Goal: Task Accomplishment & Management: Complete application form

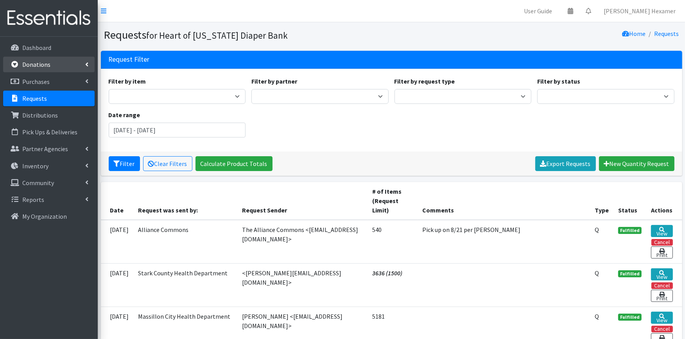
click at [38, 61] on p "Donations" at bounding box center [36, 65] width 28 height 8
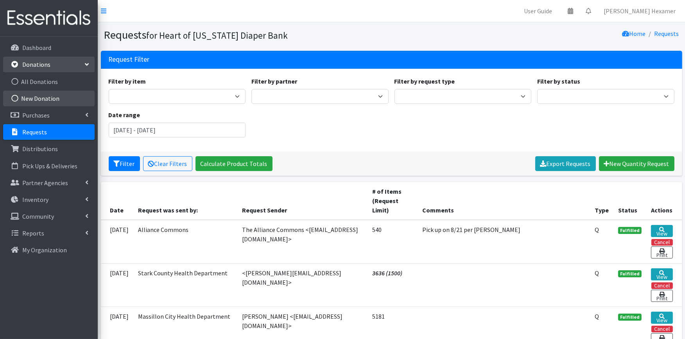
drag, startPoint x: 52, startPoint y: 93, endPoint x: 45, endPoint y: 99, distance: 9.1
click at [52, 93] on link "New Donation" at bounding box center [48, 99] width 91 height 16
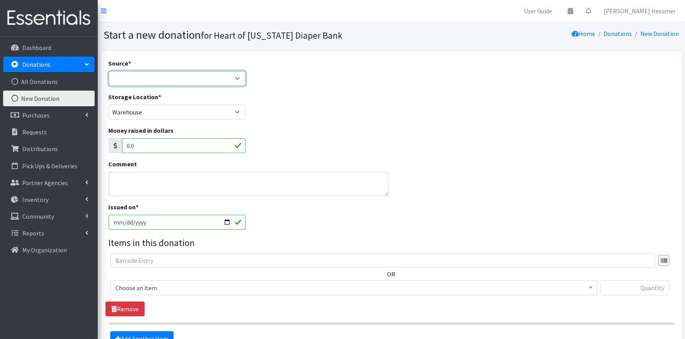
click at [146, 80] on select "Product Drive Manufacturer Donation Site Misc. Donation" at bounding box center [177, 78] width 137 height 15
select select "Donation Site"
click at [109, 71] on select "Product Drive Manufacturer Donation Site Misc. Donation" at bounding box center [177, 78] width 137 height 15
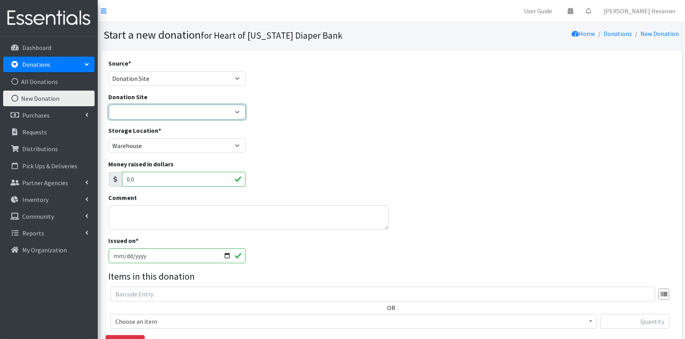
click at [143, 107] on select "2024 Partner Donations Akron Children's Health Center - North Canton Aultman HE…" at bounding box center [177, 112] width 137 height 15
select select "26"
click at [109, 105] on select "2024 Partner Donations Akron Children's Health Center - North Canton Aultman HE…" at bounding box center [177, 112] width 137 height 15
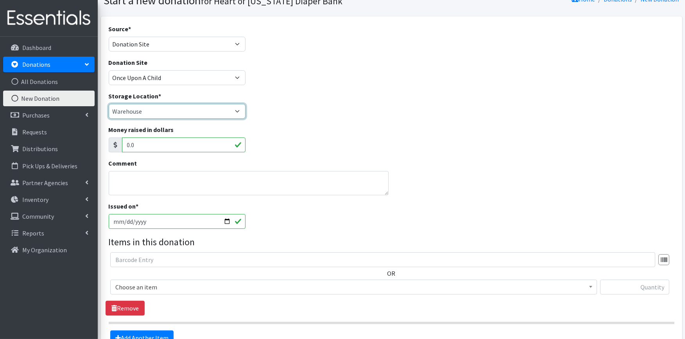
scroll to position [87, 0]
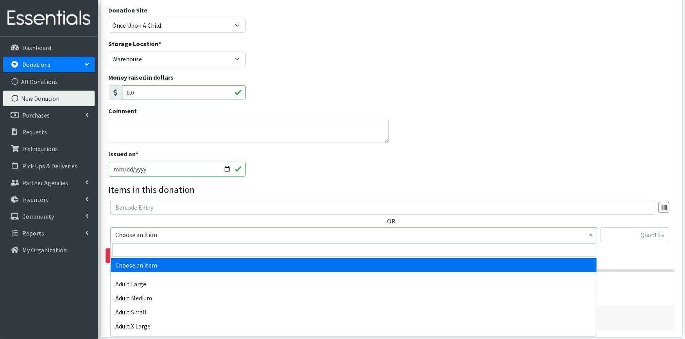
click at [273, 235] on span "Choose an item" at bounding box center [353, 234] width 476 height 11
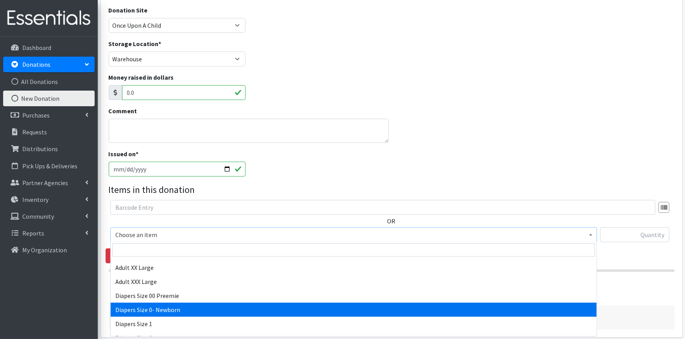
select select "406"
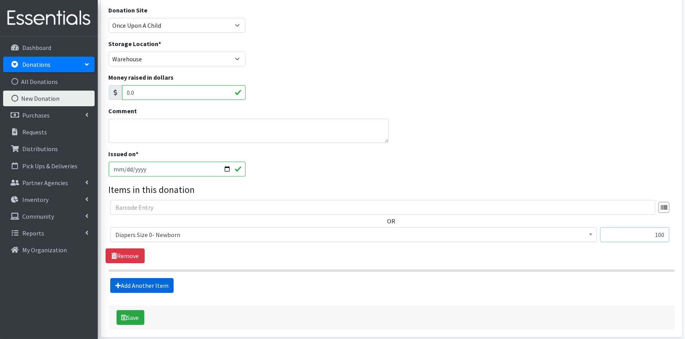
type input "100"
click at [156, 290] on link "Add Another Item" at bounding box center [141, 285] width 63 height 15
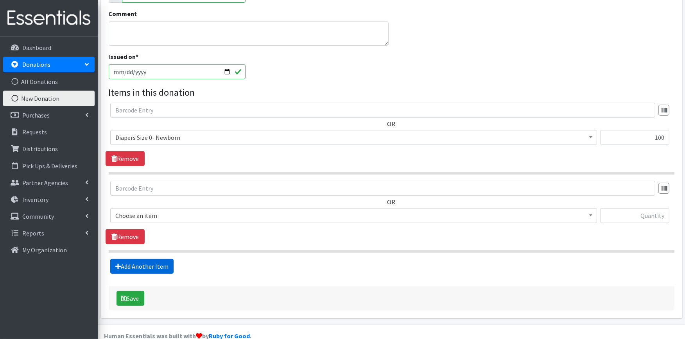
scroll to position [199, 0]
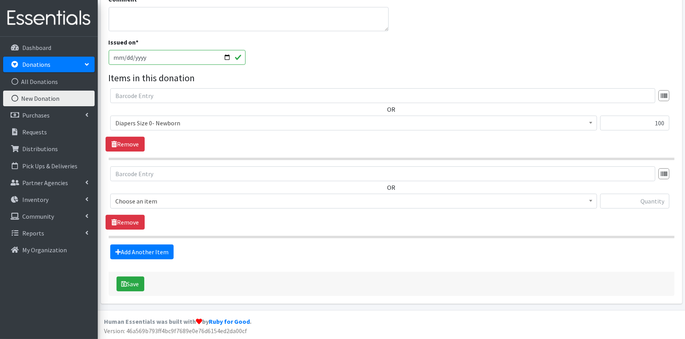
click at [182, 201] on span "Choose an item" at bounding box center [353, 201] width 476 height 11
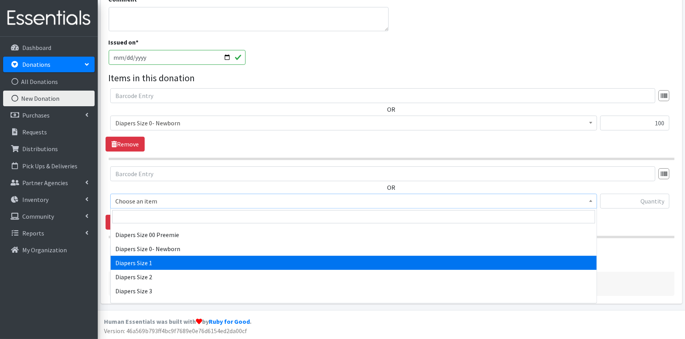
scroll to position [130, 0]
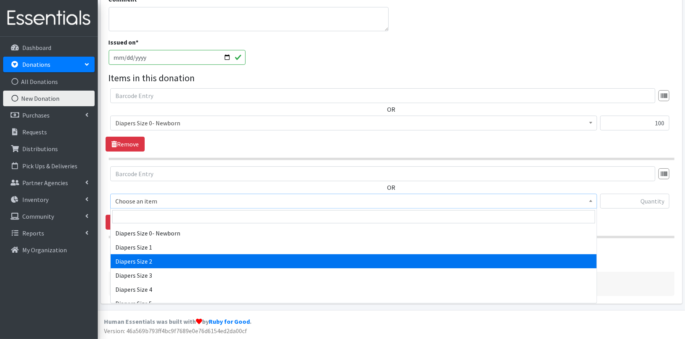
select select "426"
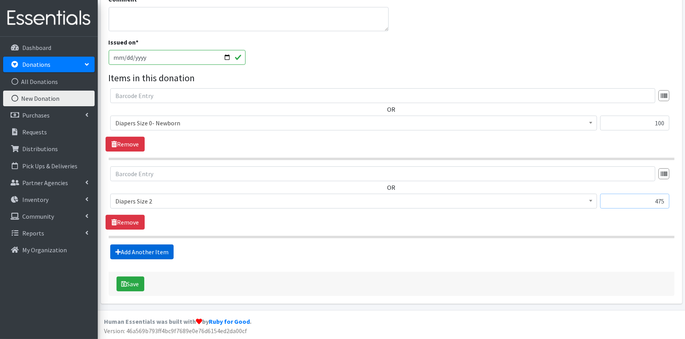
type input "475"
click at [150, 245] on link "Add Another Item" at bounding box center [141, 252] width 63 height 15
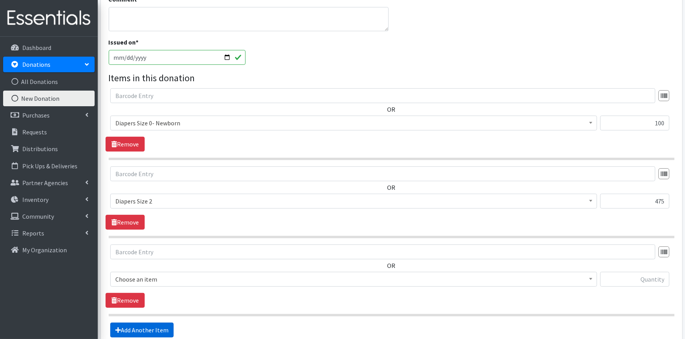
scroll to position [277, 0]
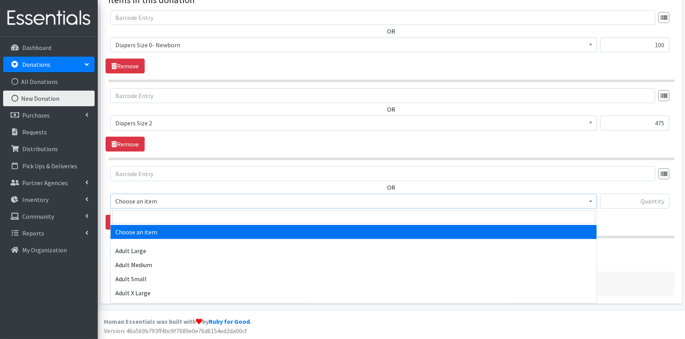
click at [155, 204] on span "Choose an item" at bounding box center [353, 201] width 476 height 11
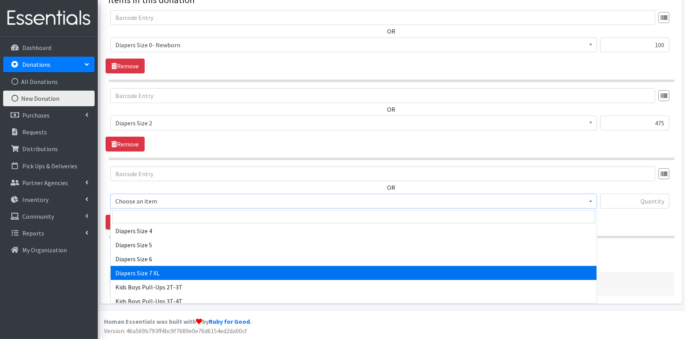
scroll to position [173, 0]
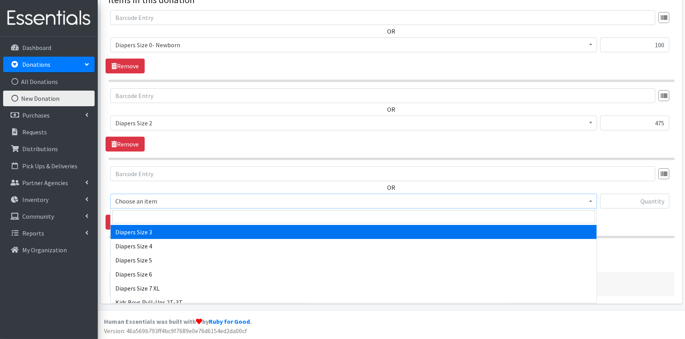
select select "428"
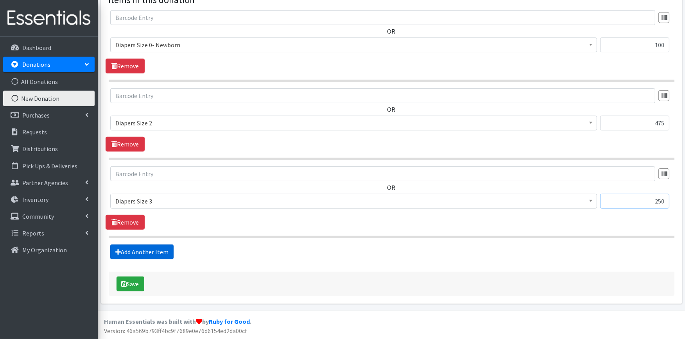
type input "250"
click at [128, 250] on link "Add Another Item" at bounding box center [141, 252] width 63 height 15
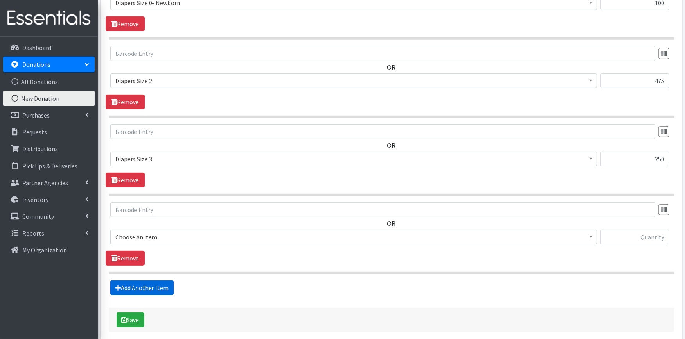
scroll to position [355, 0]
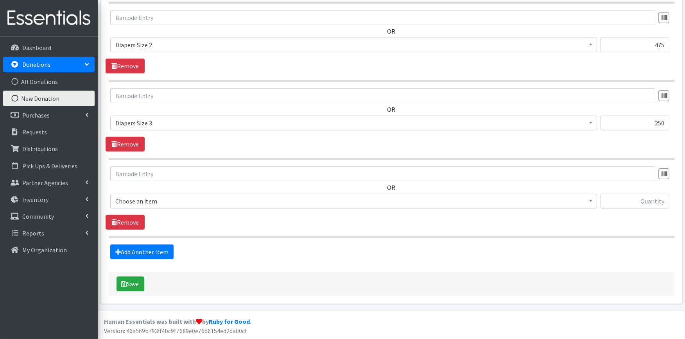
click at [158, 197] on span "Choose an item" at bounding box center [353, 201] width 476 height 11
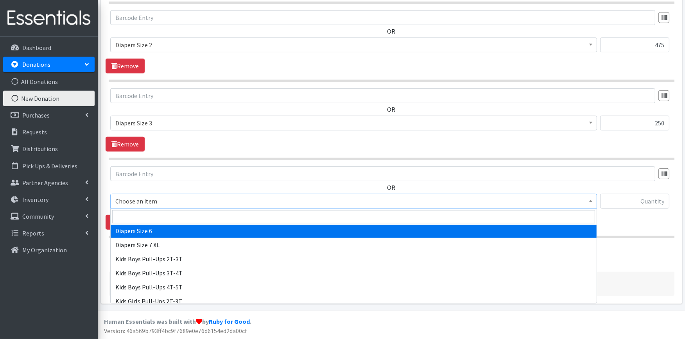
scroll to position [173, 0]
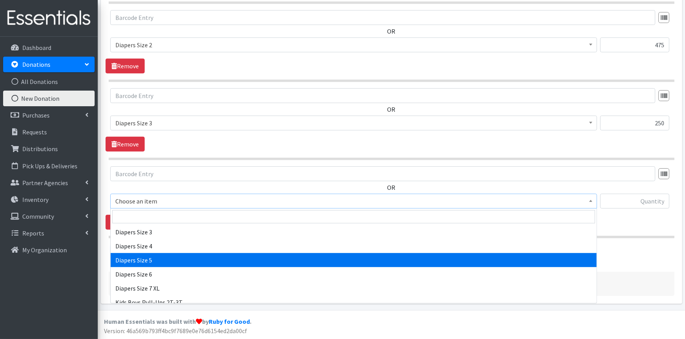
select select "415"
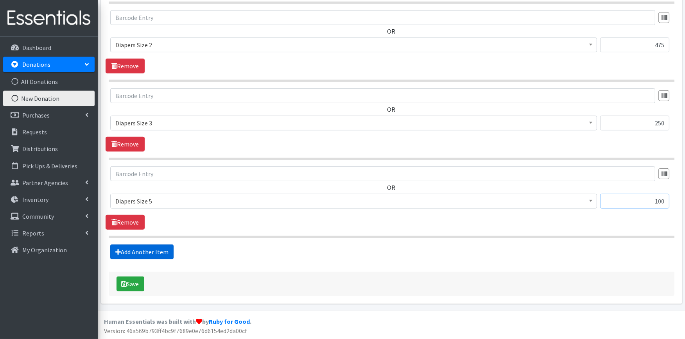
type input "100"
click at [138, 248] on link "Add Another Item" at bounding box center [141, 252] width 63 height 15
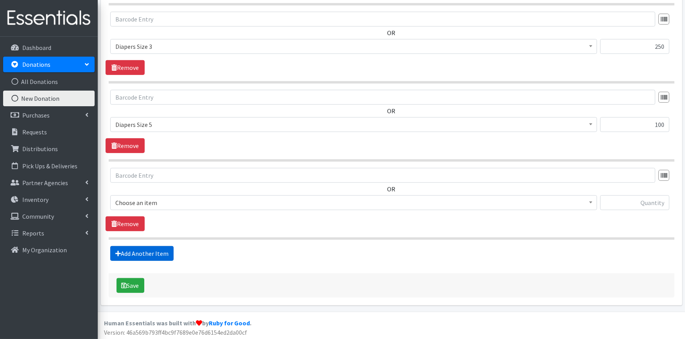
scroll to position [433, 0]
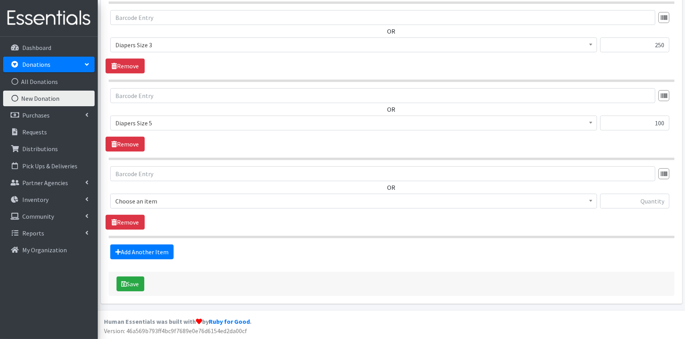
click at [159, 202] on span "Choose an item" at bounding box center [353, 201] width 476 height 11
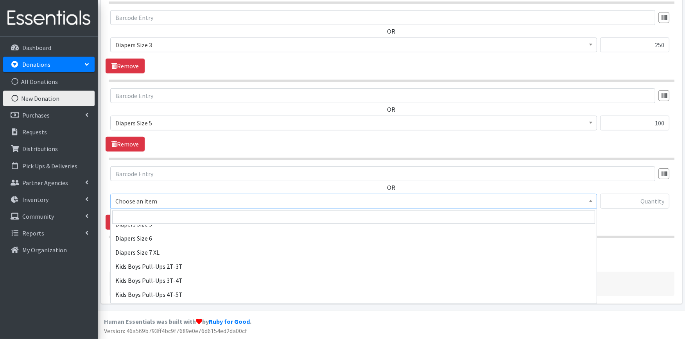
scroll to position [217, 0]
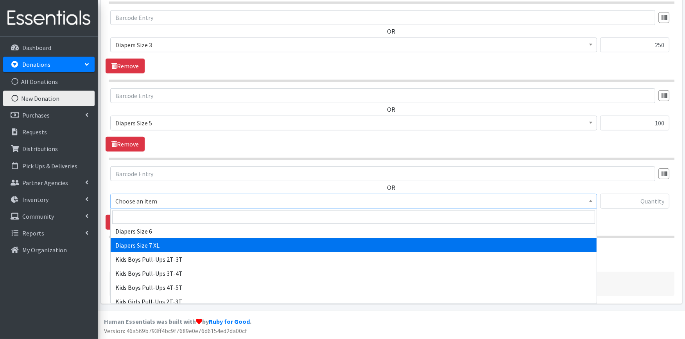
select select "4739"
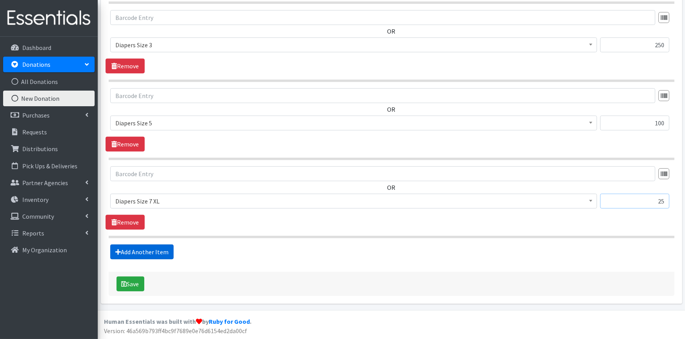
type input "25"
click at [138, 249] on link "Add Another Item" at bounding box center [141, 252] width 63 height 15
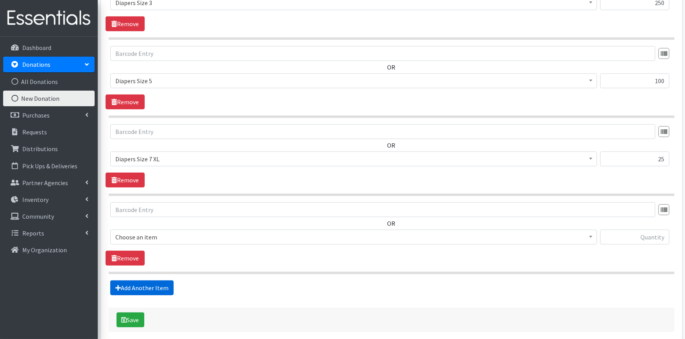
scroll to position [512, 0]
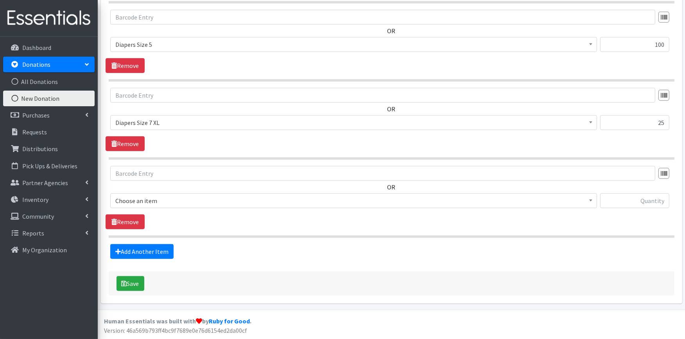
click at [183, 188] on div "OR Choose an item Adult Large Adult Medium Adult Small Adult X Large Adult X-Sm…" at bounding box center [391, 190] width 571 height 48
click at [189, 204] on span "Choose an item" at bounding box center [353, 200] width 476 height 11
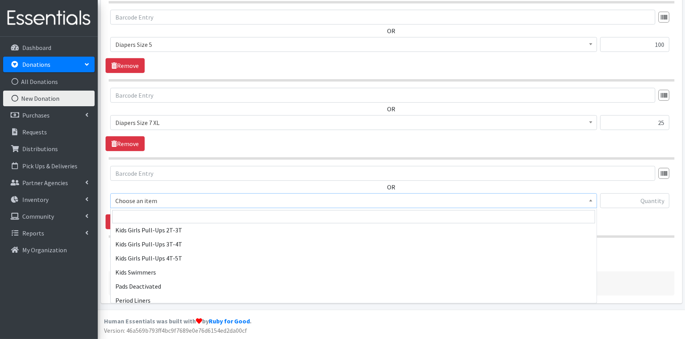
scroll to position [304, 0]
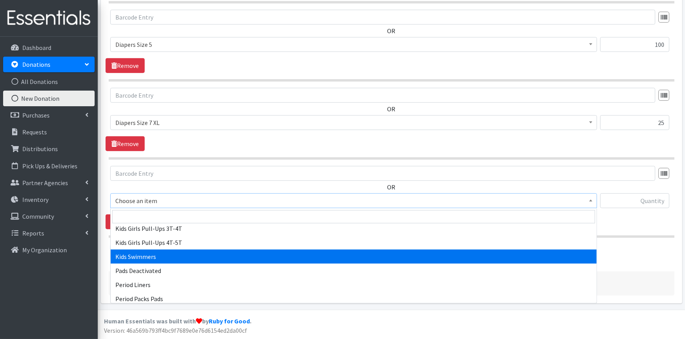
select select "4736"
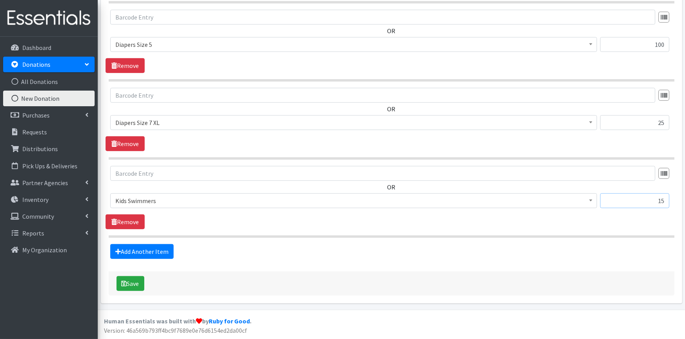
type input "15"
click at [137, 252] on link "Add Another Item" at bounding box center [141, 251] width 63 height 15
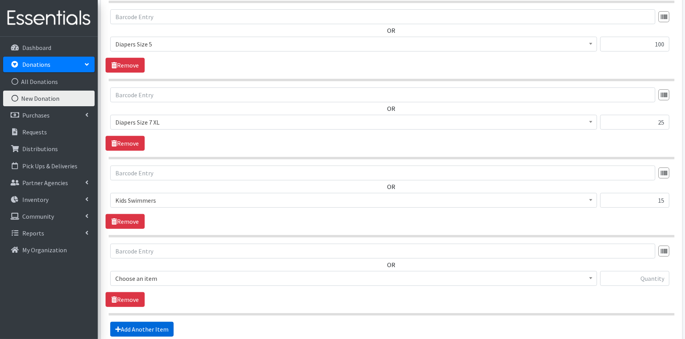
scroll to position [590, 0]
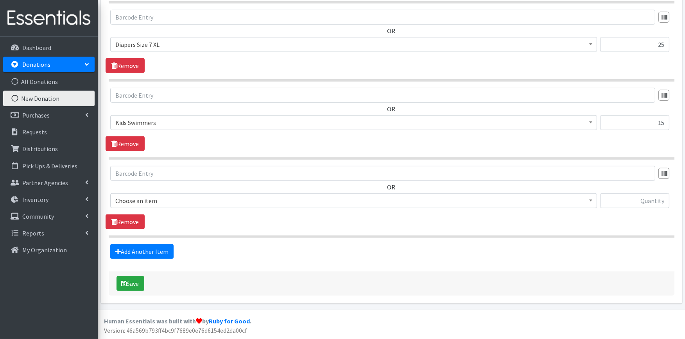
click at [146, 197] on span "Choose an item" at bounding box center [353, 200] width 476 height 11
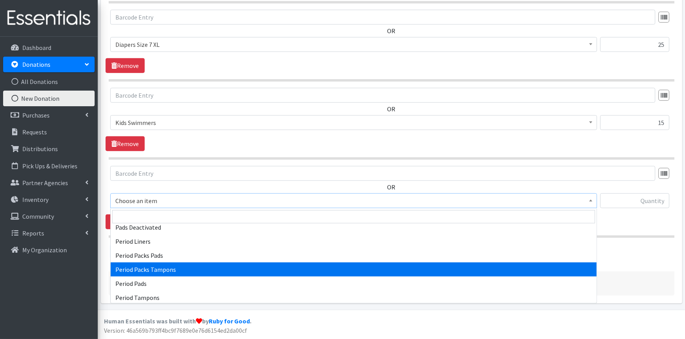
scroll to position [362, 0]
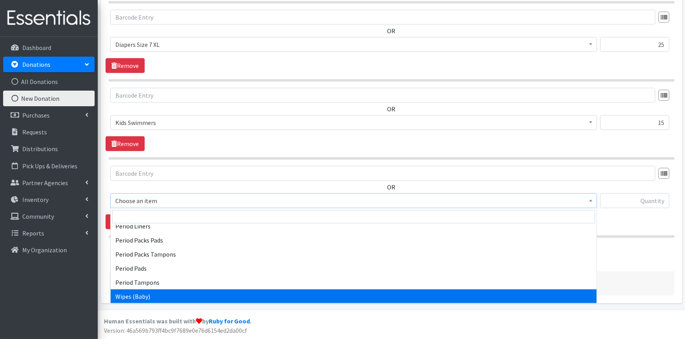
select select "4828"
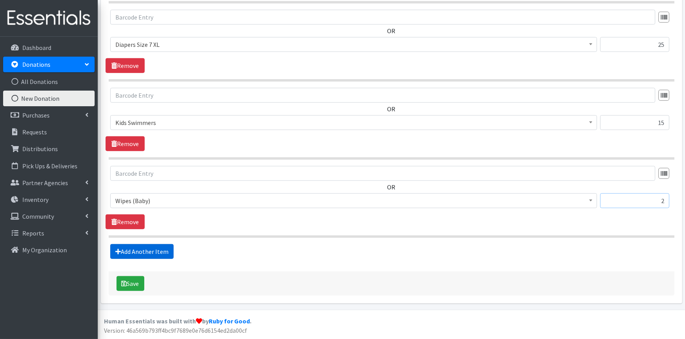
type input "2"
click at [145, 249] on link "Add Another Item" at bounding box center [141, 251] width 63 height 15
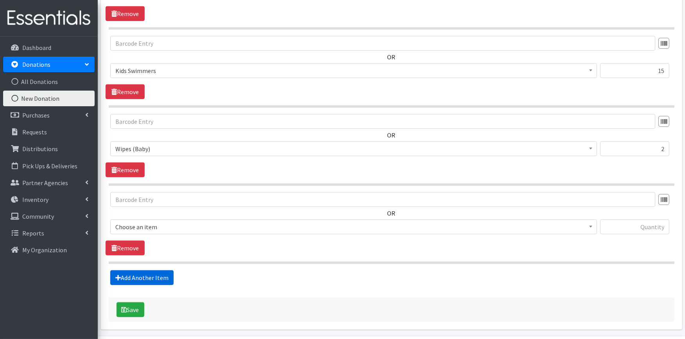
scroll to position [668, 0]
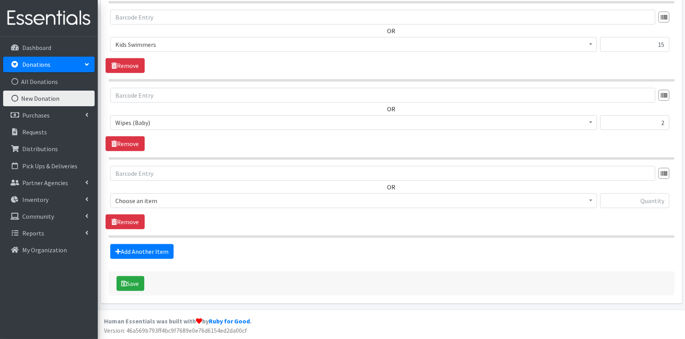
click at [164, 192] on div "OR Choose an item Adult Large Adult Medium Adult Small Adult X Large Adult X-Sm…" at bounding box center [391, 190] width 571 height 48
click at [165, 202] on span "Choose an item" at bounding box center [353, 200] width 476 height 11
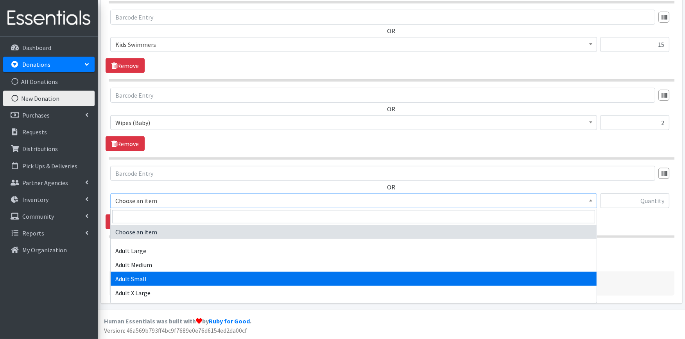
scroll to position [362, 0]
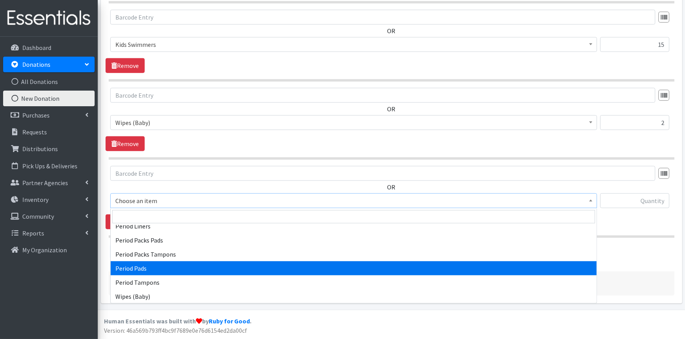
select select "12634"
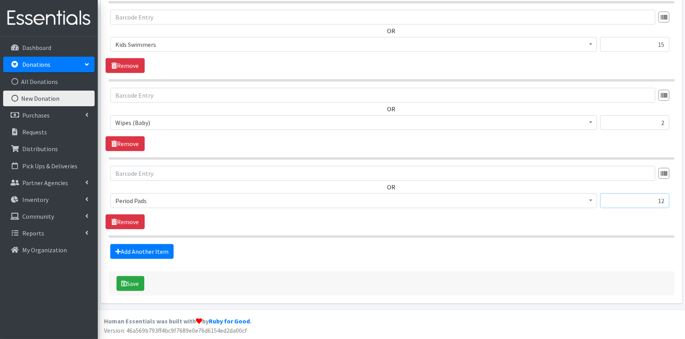
type input "12"
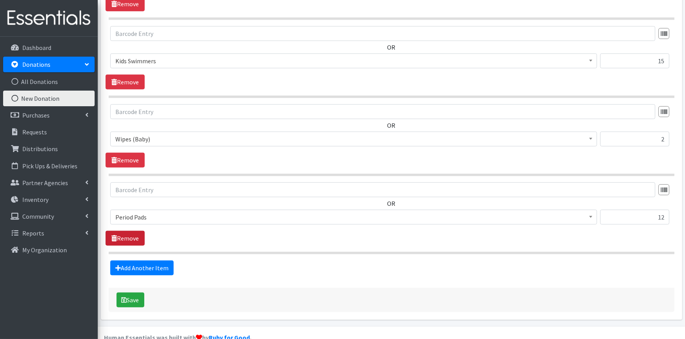
scroll to position [668, 0]
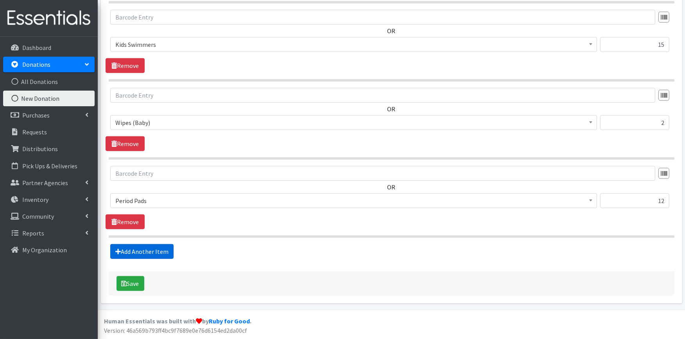
click at [145, 252] on link "Add Another Item" at bounding box center [141, 251] width 63 height 15
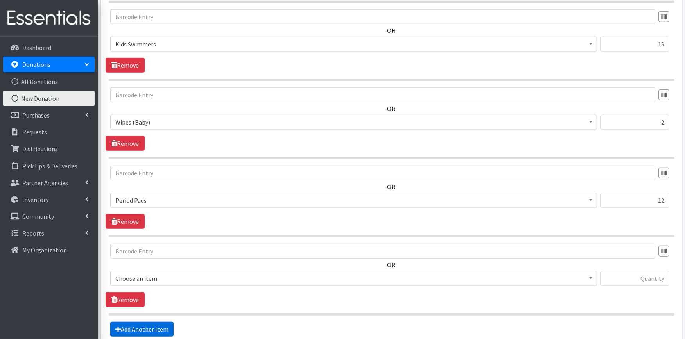
scroll to position [746, 0]
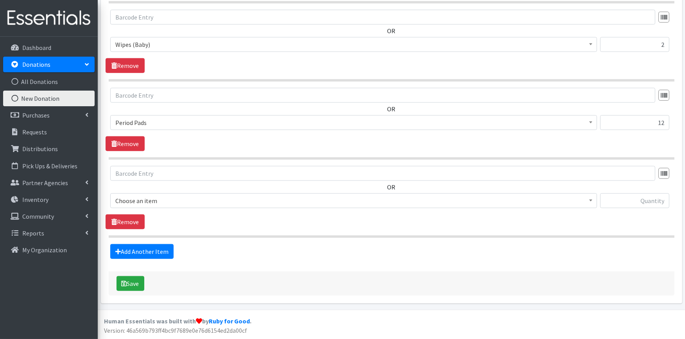
click at [234, 201] on span "Choose an item" at bounding box center [353, 200] width 476 height 11
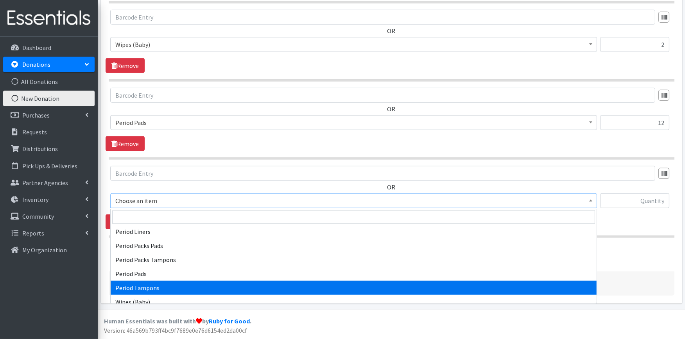
scroll to position [362, 0]
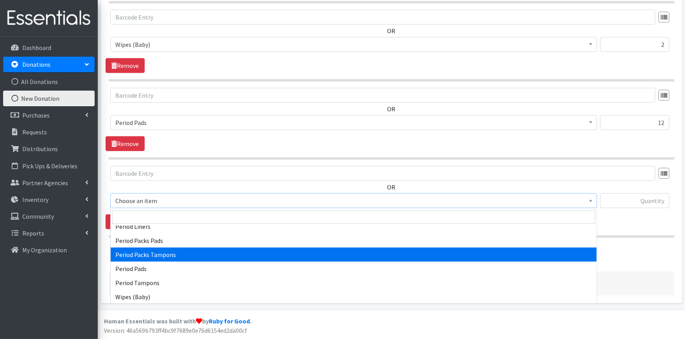
select select "11445"
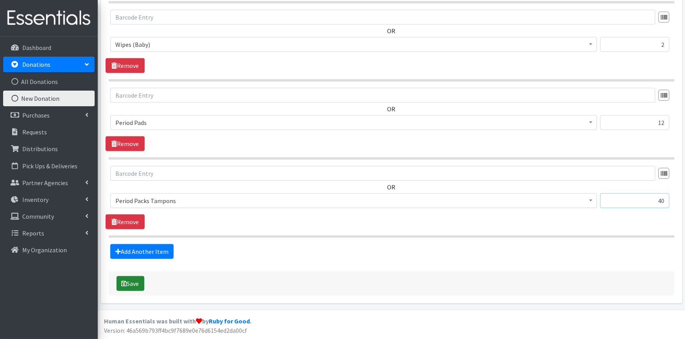
type input "40"
click at [126, 284] on icon "submit" at bounding box center [124, 284] width 5 height 6
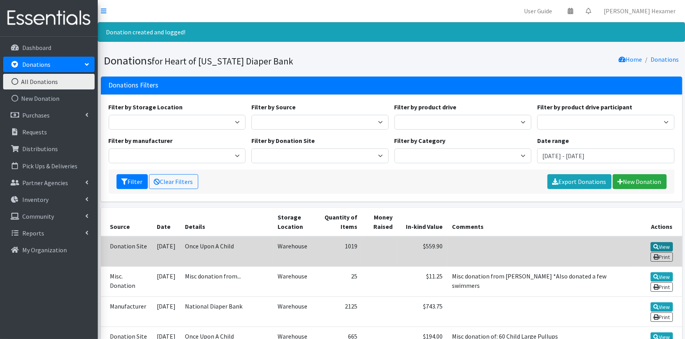
click at [651, 247] on link "View" at bounding box center [661, 246] width 22 height 9
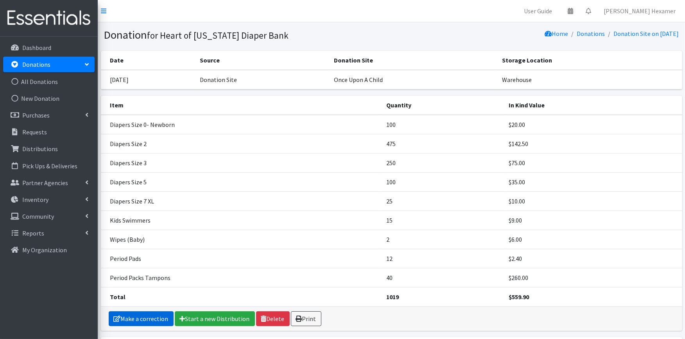
click at [138, 320] on link "Make a correction" at bounding box center [141, 318] width 65 height 15
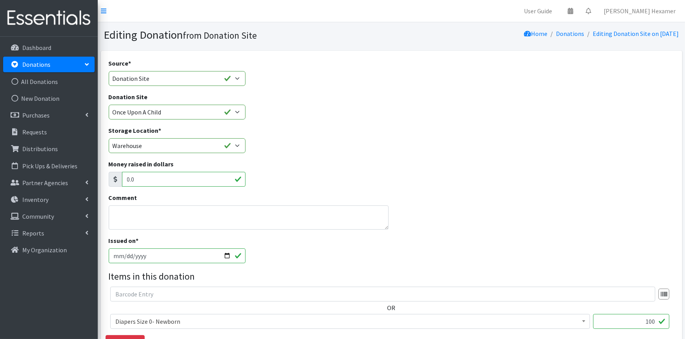
scroll to position [173, 0]
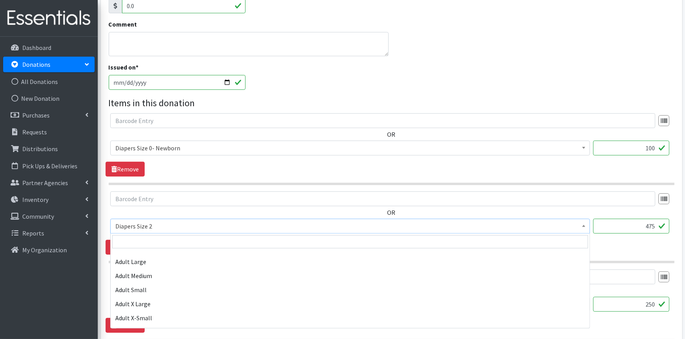
click at [190, 224] on span "Diapers Size 2" at bounding box center [349, 226] width 469 height 11
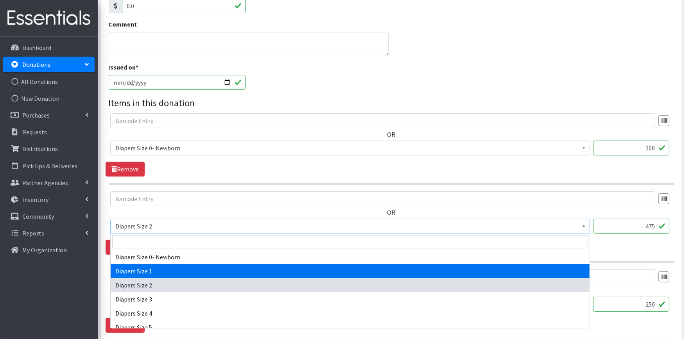
select select "408"
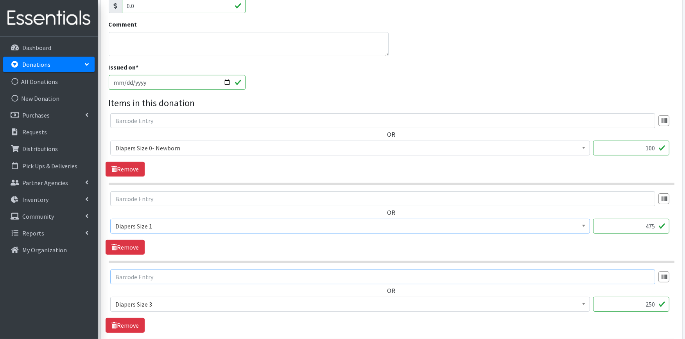
click at [169, 270] on input "text" at bounding box center [382, 277] width 545 height 15
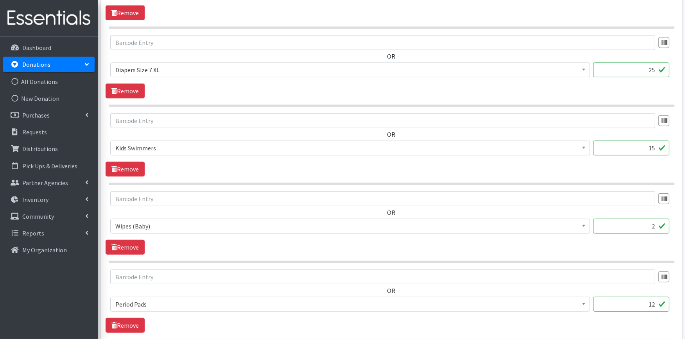
scroll to position [825, 0]
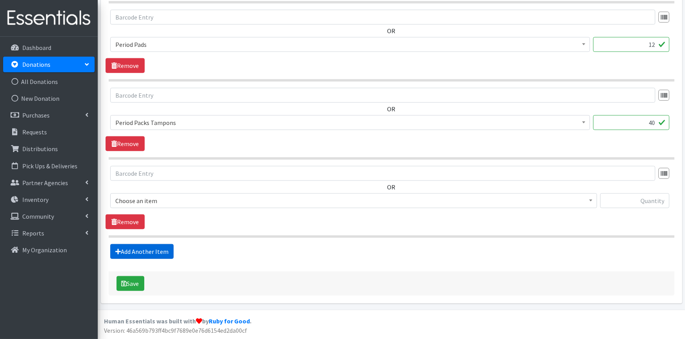
click at [143, 249] on link "Add Another Item" at bounding box center [141, 251] width 63 height 15
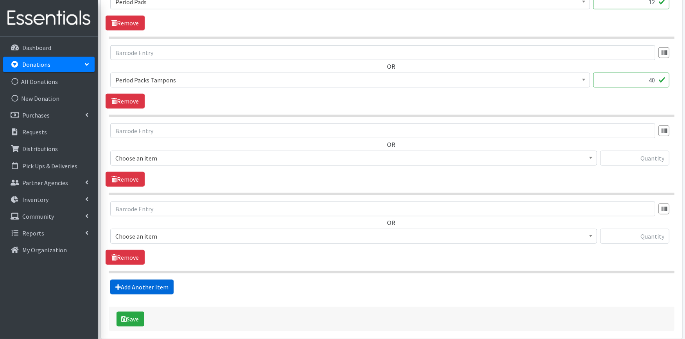
scroll to position [903, 0]
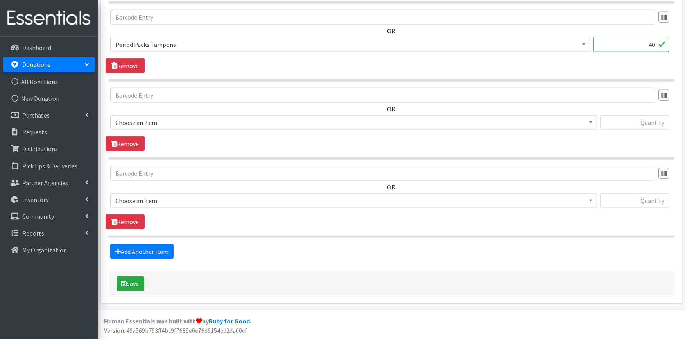
click at [162, 197] on span "Choose an item" at bounding box center [353, 200] width 476 height 11
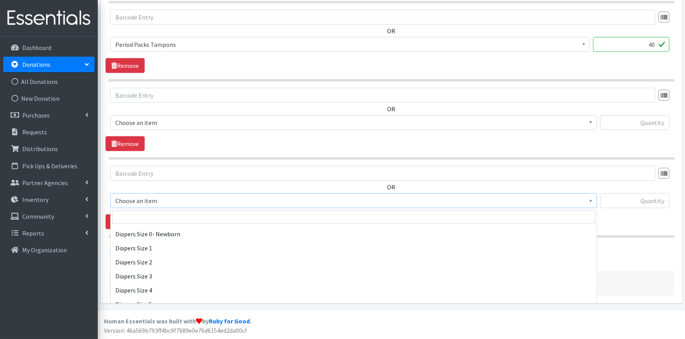
scroll to position [130, 0]
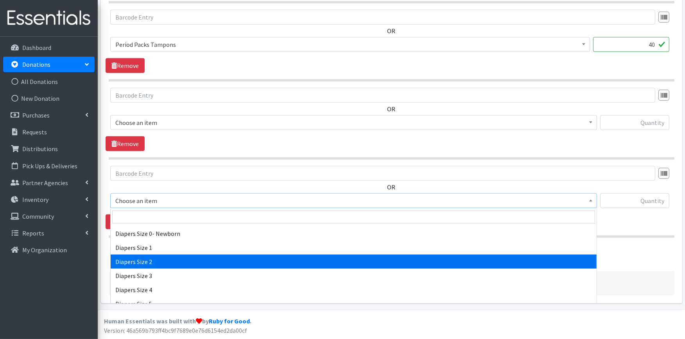
select select "426"
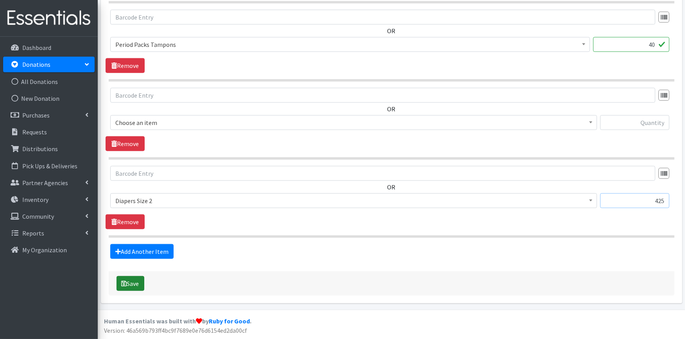
type input "425"
click at [134, 285] on button "Save" at bounding box center [130, 283] width 28 height 15
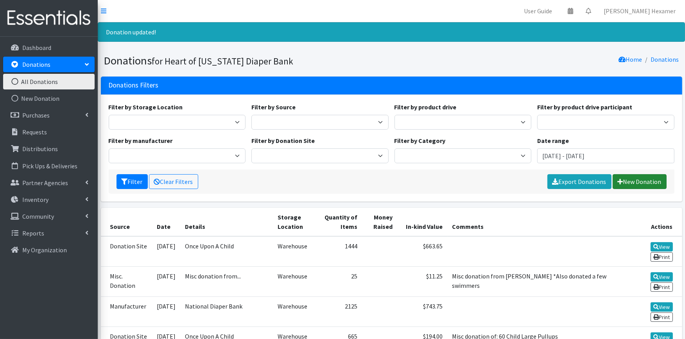
click at [644, 181] on link "New Donation" at bounding box center [639, 181] width 54 height 15
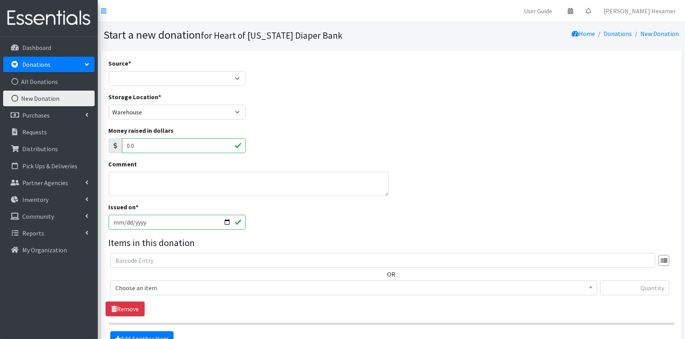
click at [134, 68] on div "Source * Product Drive Manufacturer Donation Site Misc. Donation" at bounding box center [177, 72] width 137 height 27
click at [135, 75] on select "Product Drive Manufacturer Donation Site Misc. Donation" at bounding box center [177, 78] width 137 height 15
select select "Manufacturer"
click at [109, 71] on select "Product Drive Manufacturer Donation Site Misc. Donation" at bounding box center [177, 78] width 137 height 15
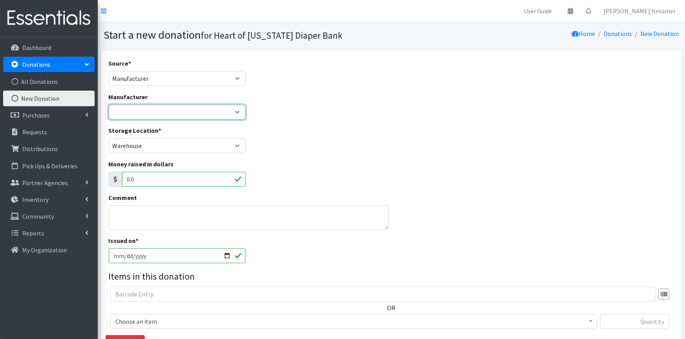
click at [149, 112] on select "Baby2Baby National Diaper Bank Sam's Club Cuyahoga Falls Sam's Club North Canto…" at bounding box center [177, 112] width 137 height 15
select select "253"
click at [109, 105] on select "Baby2Baby National Diaper Bank Sam's Club Cuyahoga Falls Sam's Club North Canto…" at bounding box center [177, 112] width 137 height 15
click at [139, 217] on textarea "Comment" at bounding box center [249, 218] width 280 height 24
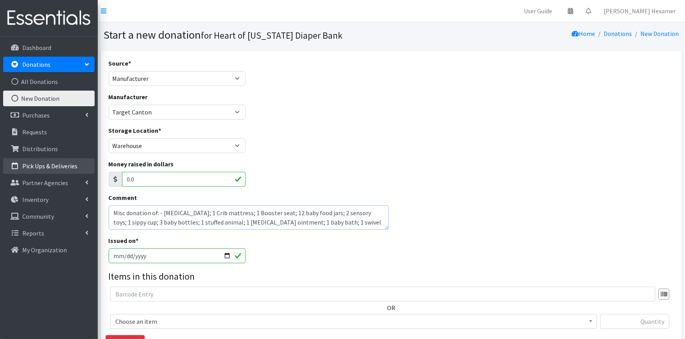
drag, startPoint x: 325, startPoint y: 222, endPoint x: 93, endPoint y: 169, distance: 238.4
click at [93, 169] on div "User Guide 0 Pick-ups remaining this week View Calendar 0 Requests 0 Partner Ag…" at bounding box center [342, 230] width 685 height 460
type textarea "Misc donation of: - Baby Oil; 1 Crib mattress; 1 Booster seat; 12 baby food jar…"
click at [429, 264] on div "Issued on * 2025-08-19" at bounding box center [391, 253] width 571 height 34
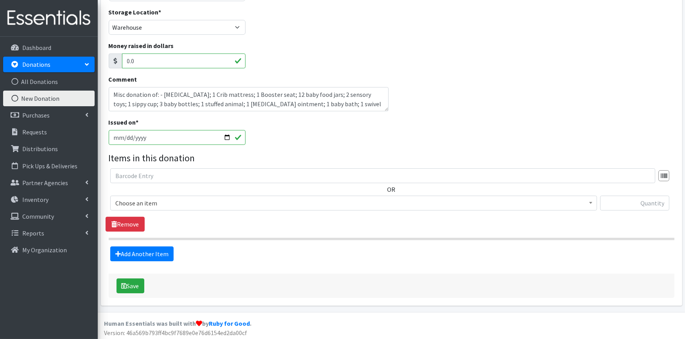
scroll to position [120, 0]
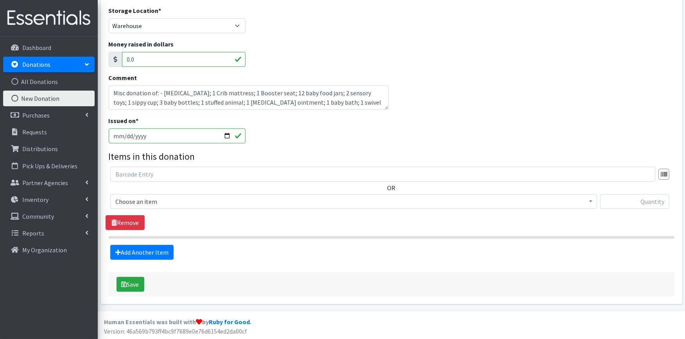
click at [379, 201] on span "Choose an item" at bounding box center [353, 201] width 476 height 11
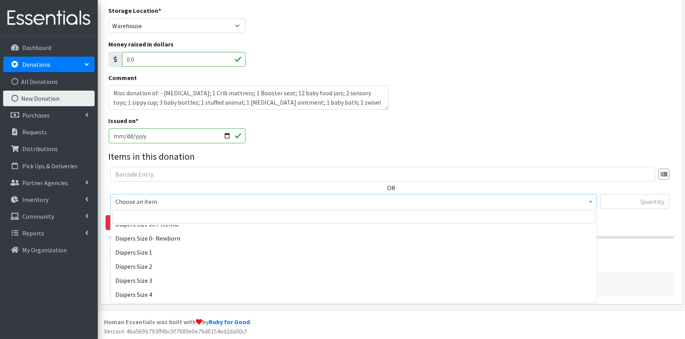
scroll to position [130, 0]
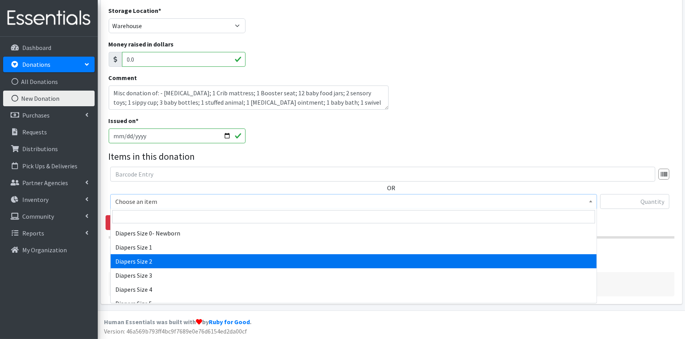
select select "426"
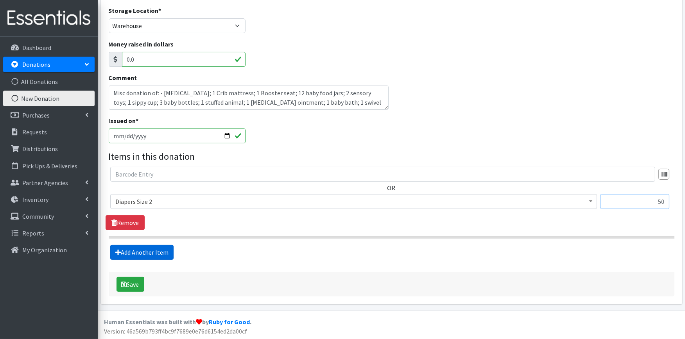
type input "50"
click at [168, 250] on link "Add Another Item" at bounding box center [141, 252] width 63 height 15
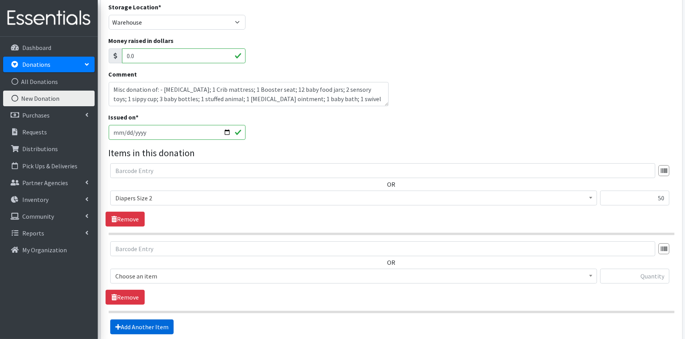
scroll to position [199, 0]
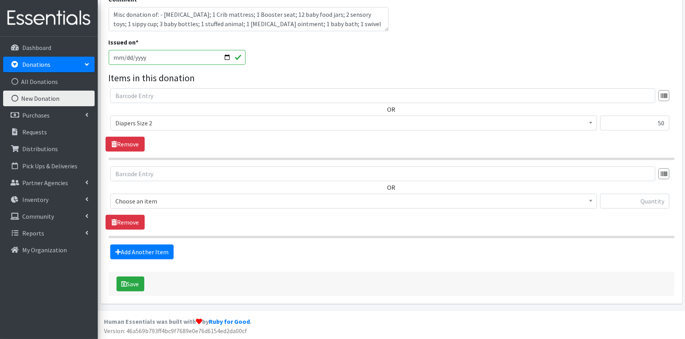
click at [169, 200] on span "Choose an item" at bounding box center [353, 201] width 476 height 11
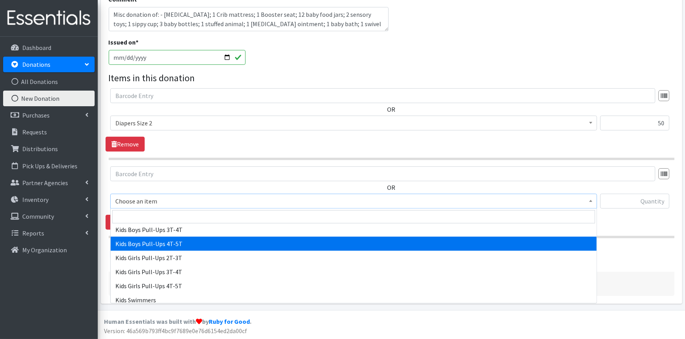
scroll to position [130, 0]
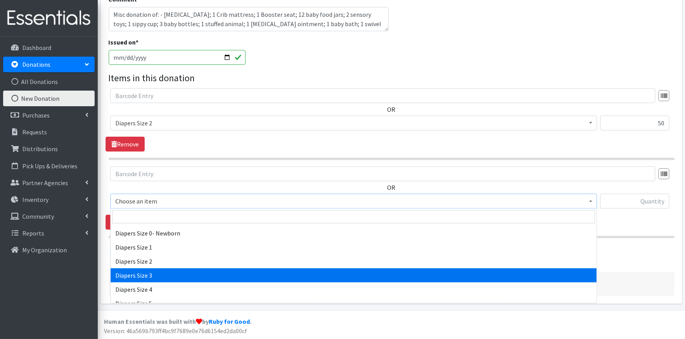
select select "428"
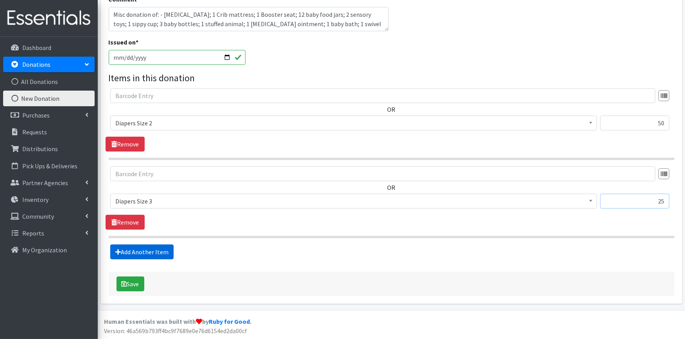
type input "25"
click at [154, 253] on link "Add Another Item" at bounding box center [141, 252] width 63 height 15
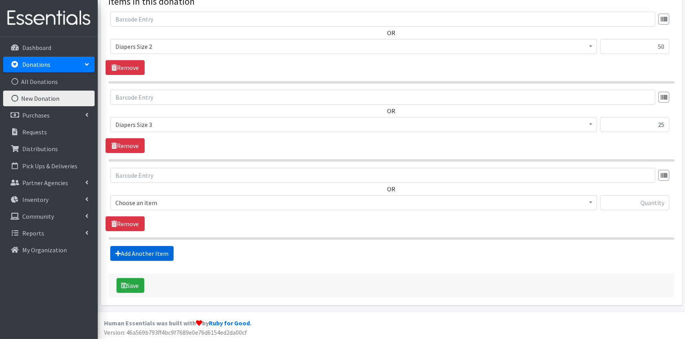
scroll to position [277, 0]
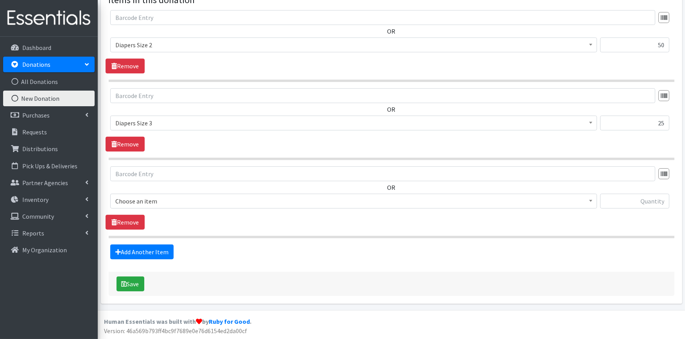
click at [168, 202] on span "Choose an item" at bounding box center [353, 201] width 476 height 11
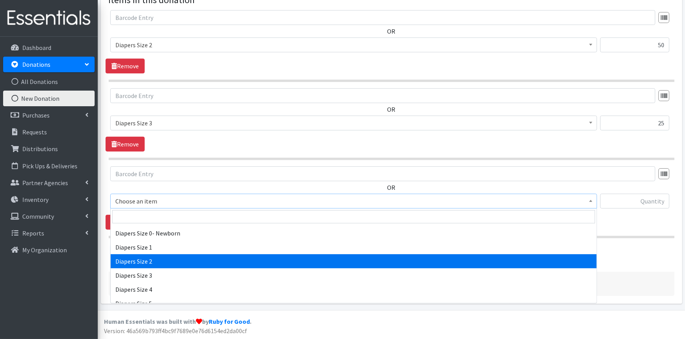
scroll to position [217, 0]
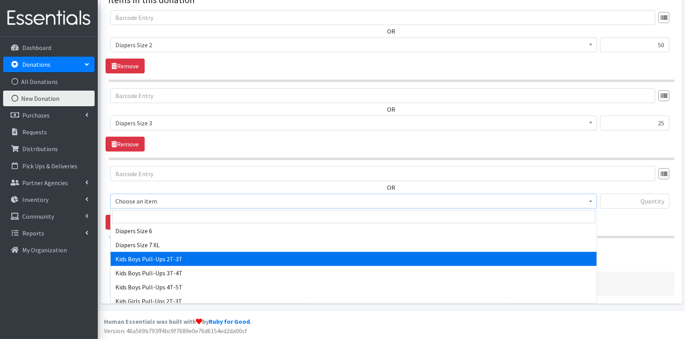
select select "2925"
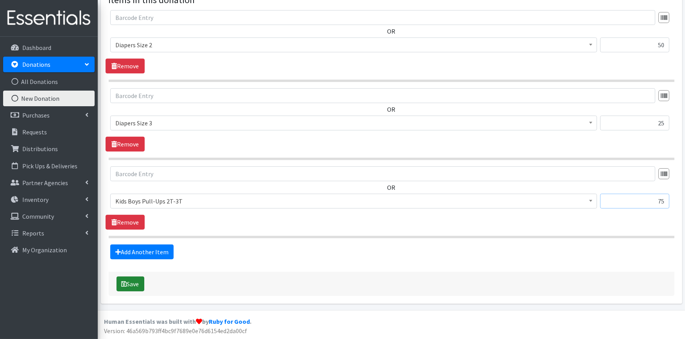
type input "75"
click at [132, 281] on button "Save" at bounding box center [130, 284] width 28 height 15
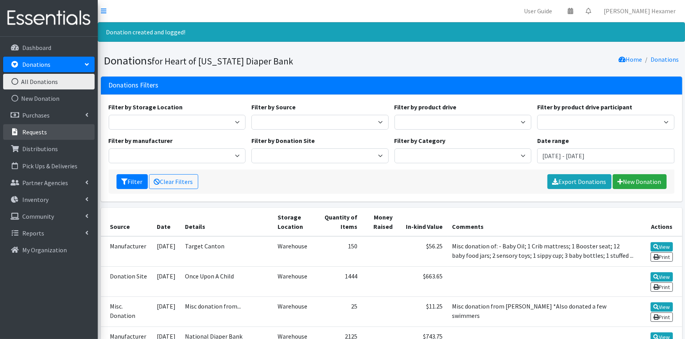
click at [34, 131] on p "Requests" at bounding box center [34, 132] width 25 height 8
